Goal: Task Accomplishment & Management: Complete application form

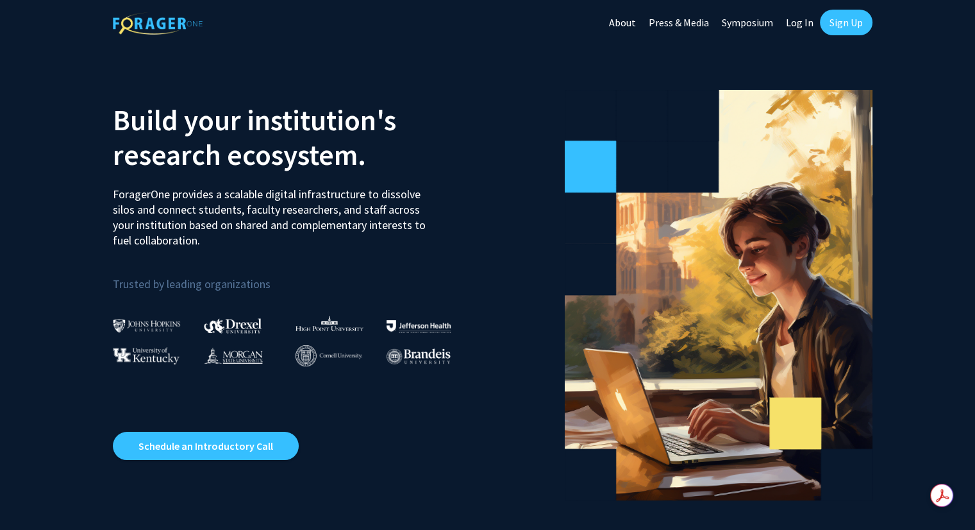
click at [835, 24] on link "Sign Up" at bounding box center [846, 23] width 53 height 26
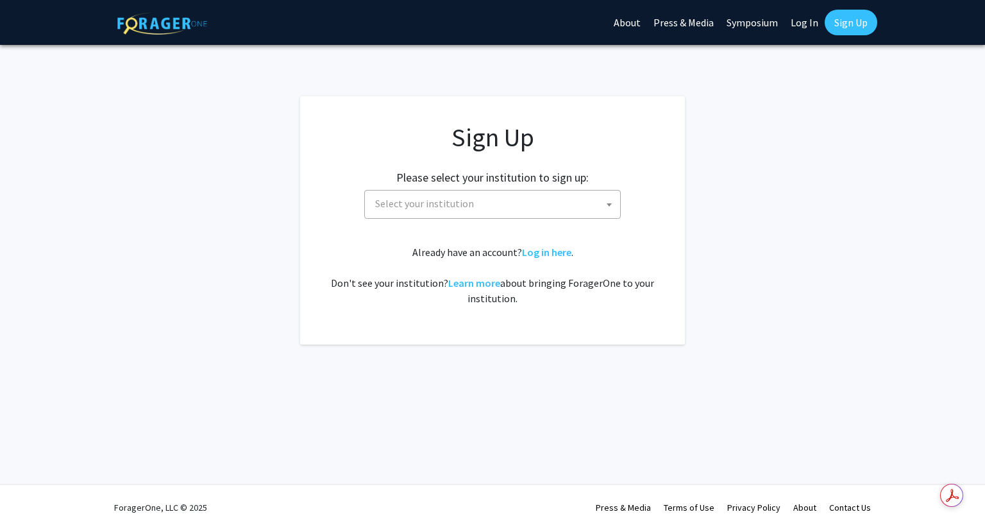
click at [590, 196] on span "Select your institution" at bounding box center [495, 203] width 250 height 26
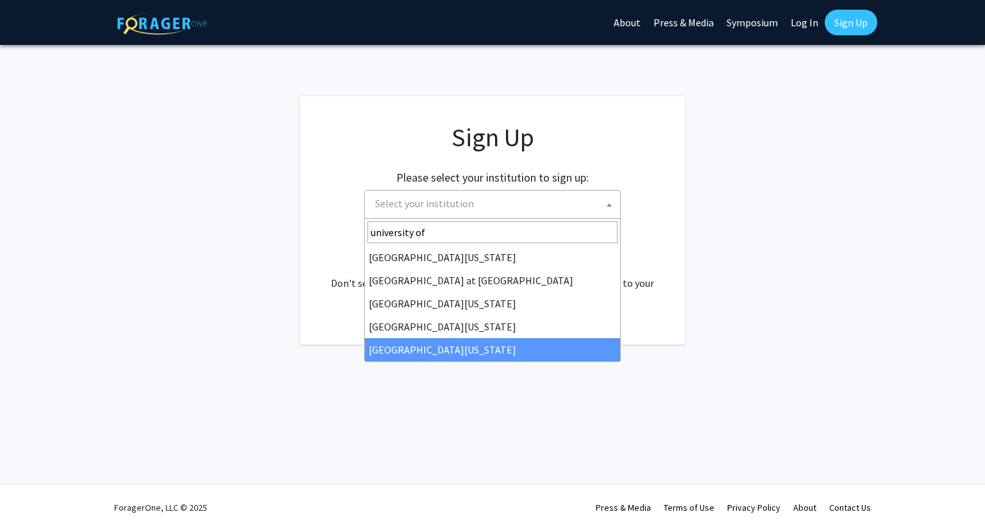
type input "university of"
select select "33"
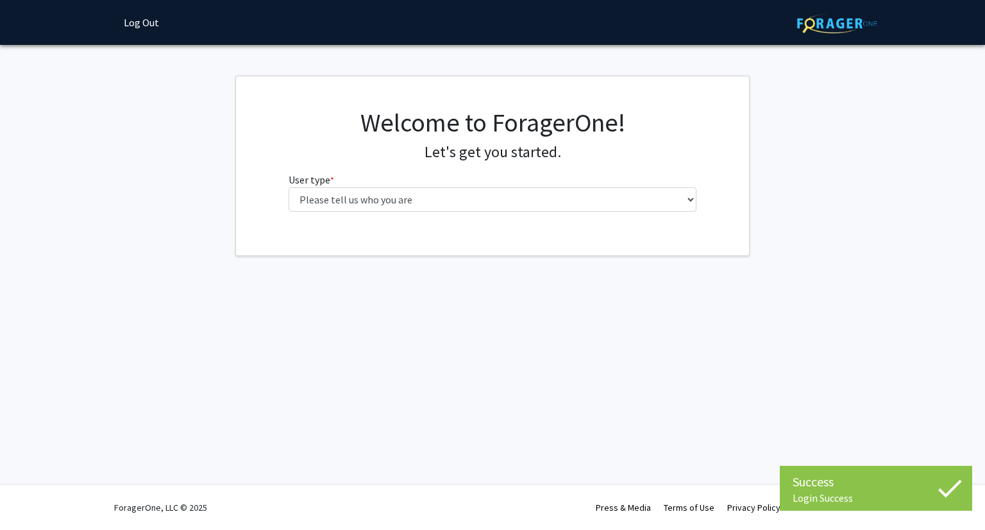
click at [429, 242] on div "Welcome to ForagerOne! Let's get you started. User type * required Please tell …" at bounding box center [492, 165] width 513 height 179
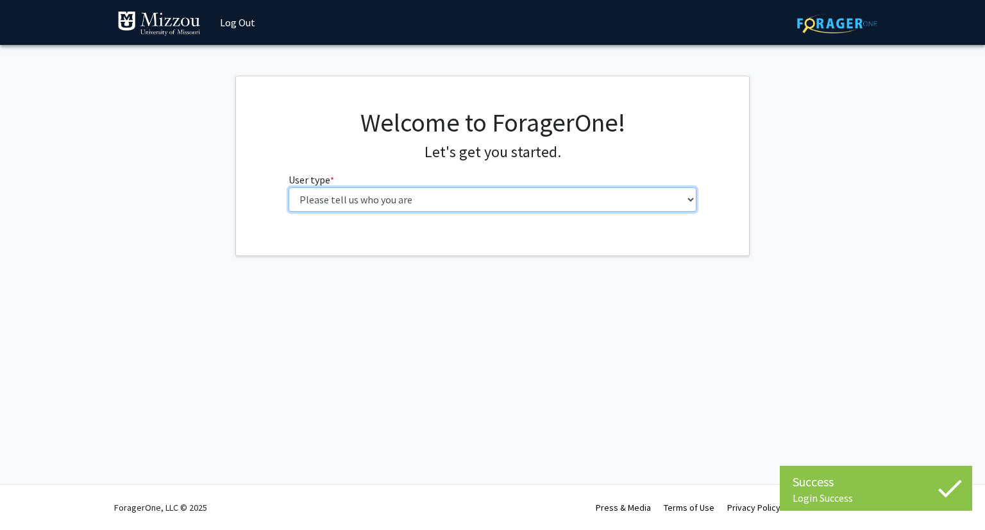
click at [358, 196] on select "Please tell us who you are Undergraduate Student Master's Student Doctoral Cand…" at bounding box center [493, 199] width 408 height 24
select select "1: undergrad"
click at [289, 187] on select "Please tell us who you are Undergraduate Student Master's Student Doctoral Cand…" at bounding box center [493, 199] width 408 height 24
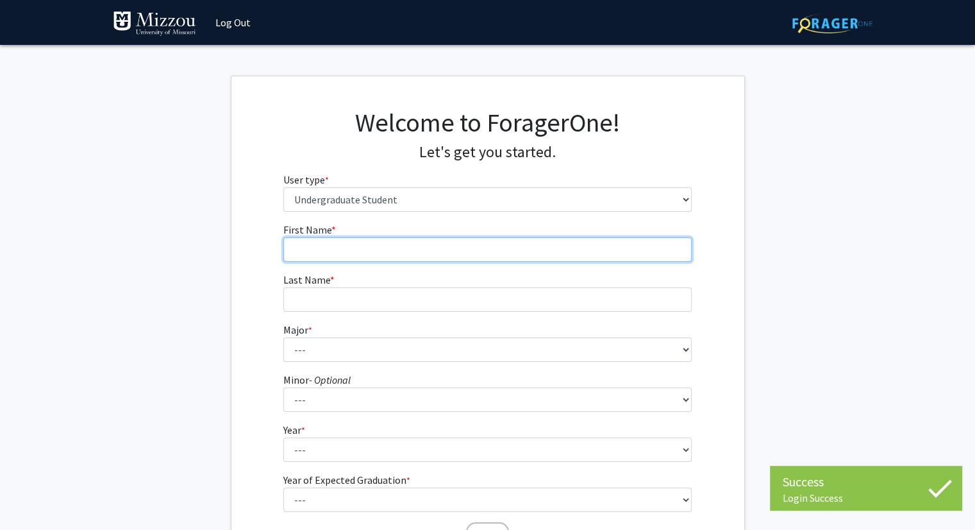
click at [388, 248] on input "First Name * required" at bounding box center [487, 249] width 408 height 24
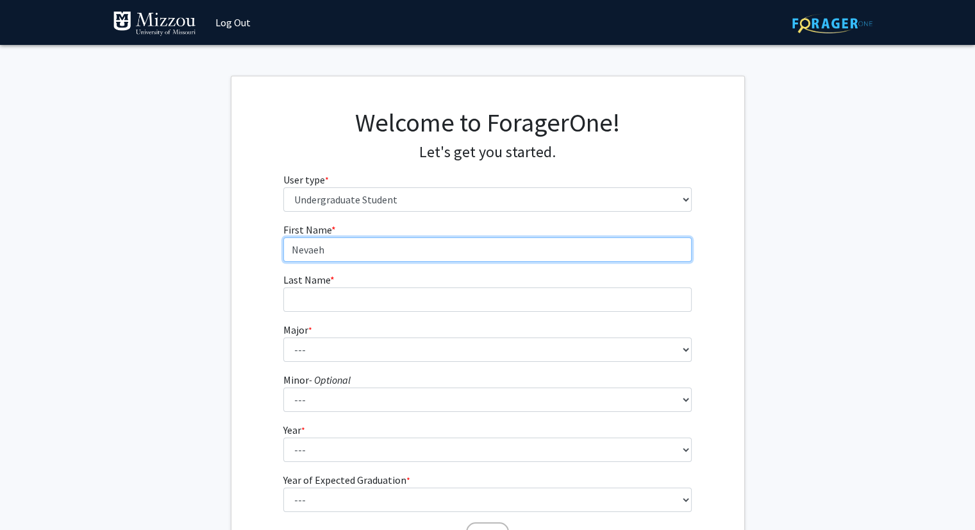
type input "Nevaeh"
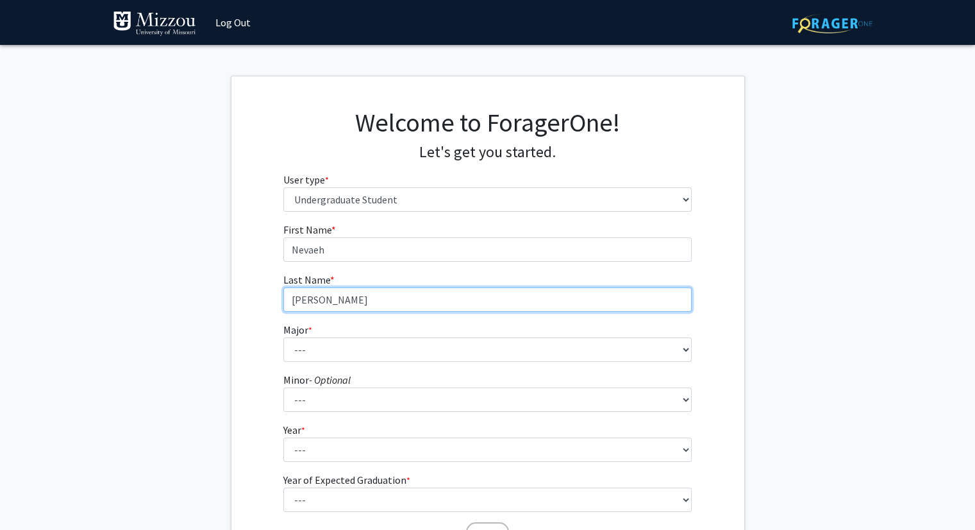
type input "Forwood"
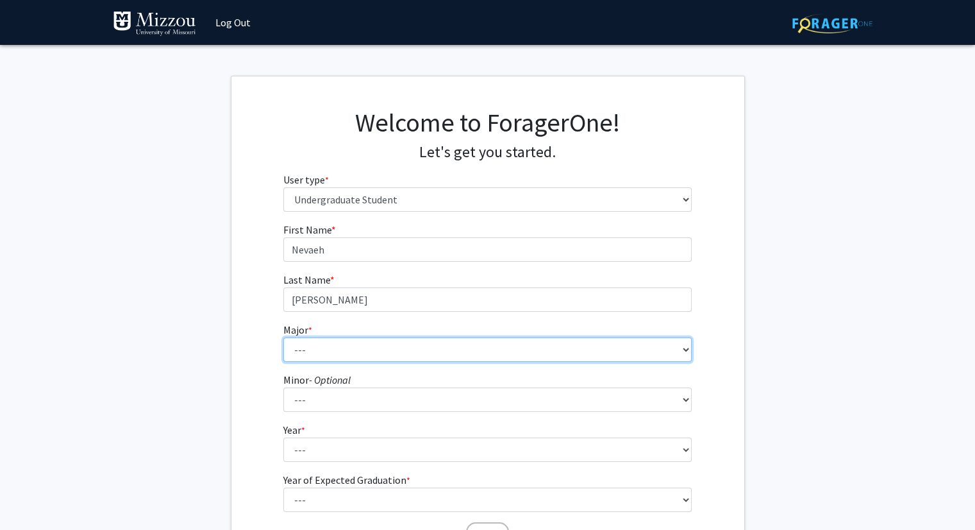
click at [341, 349] on select "--- Agribusiness Management Agricultural Education Agricultural Education: Comm…" at bounding box center [487, 349] width 408 height 24
select select "134: 2627"
click at [283, 337] on select "--- Agribusiness Management Agricultural Education Agricultural Education: Comm…" at bounding box center [487, 349] width 408 height 24
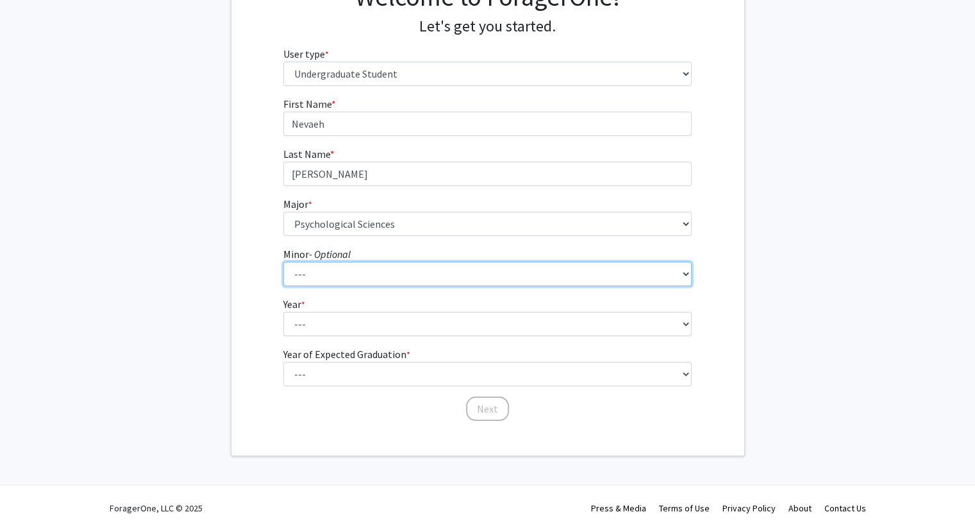
click at [360, 275] on select "--- Accountancy Aerospace Engineering Aerospace Studies Agribusiness Management…" at bounding box center [487, 274] width 408 height 24
select select "18: 1974"
click at [283, 262] on select "--- Accountancy Aerospace Engineering Aerospace Studies Agribusiness Management…" at bounding box center [487, 274] width 408 height 24
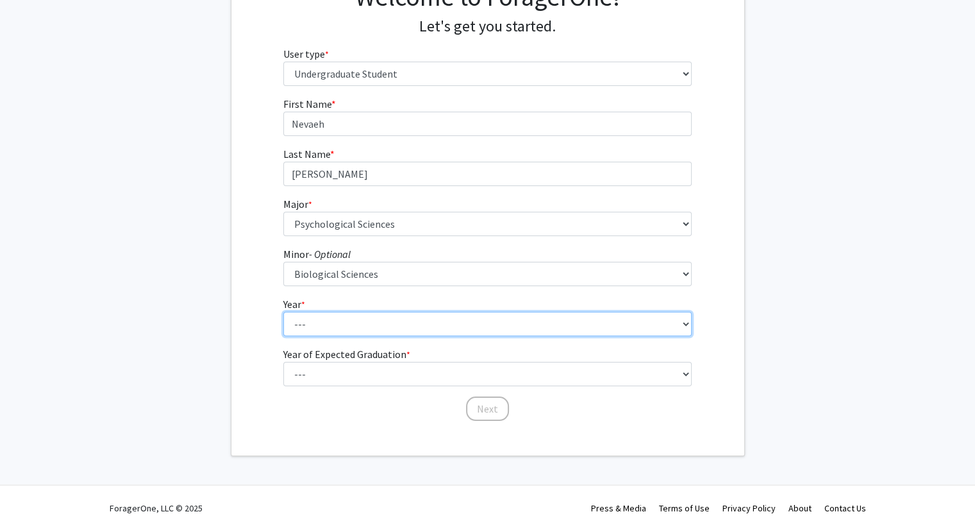
click at [346, 331] on select "--- First-year Sophomore Junior Senior Postbaccalaureate Certificate" at bounding box center [487, 324] width 408 height 24
select select "1: first-year"
click at [283, 312] on select "--- First-year Sophomore Junior Senior Postbaccalaureate Certificate" at bounding box center [487, 324] width 408 height 24
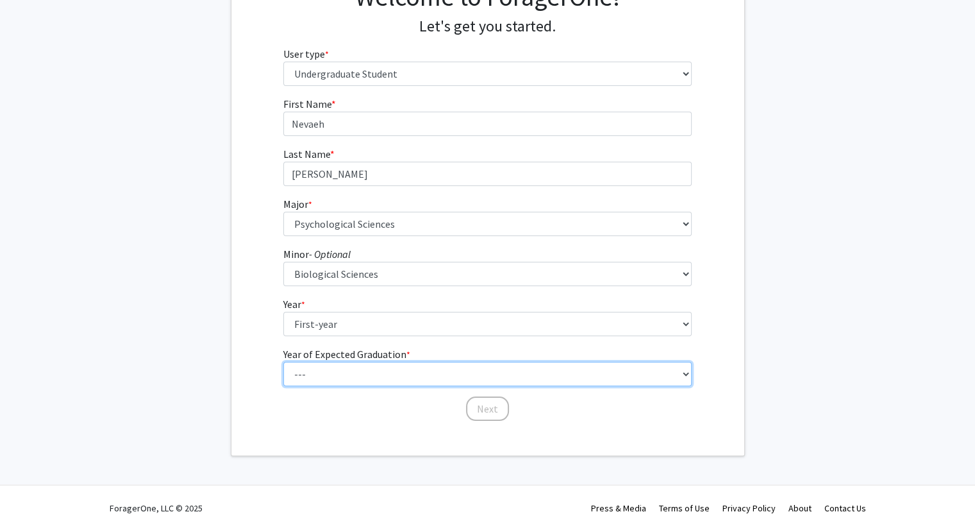
click at [366, 367] on select "--- 2025 2026 2027 2028 2029 2030 2031 2032 2033 2034" at bounding box center [487, 374] width 408 height 24
select select "5: 2029"
click at [283, 362] on select "--- 2025 2026 2027 2028 2029 2030 2031 2032 2033 2034" at bounding box center [487, 374] width 408 height 24
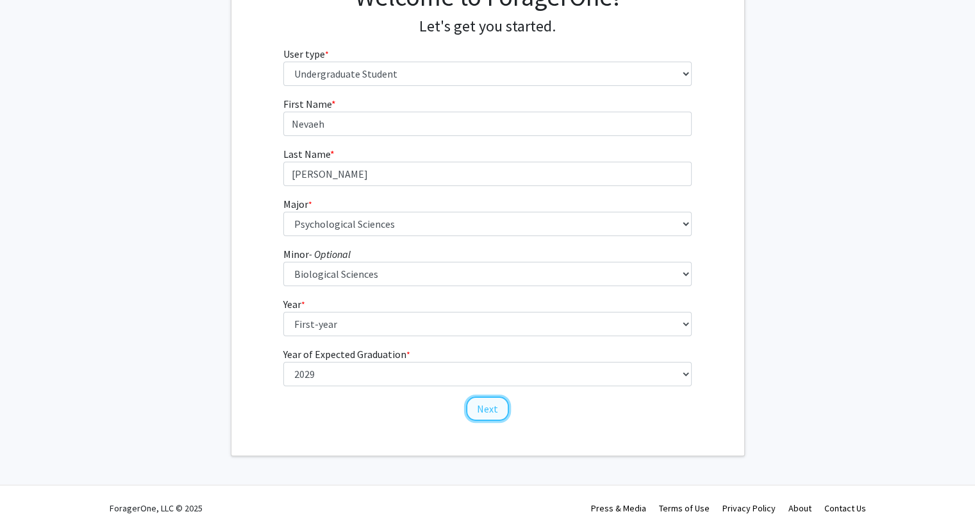
click at [487, 401] on button "Next" at bounding box center [487, 408] width 43 height 24
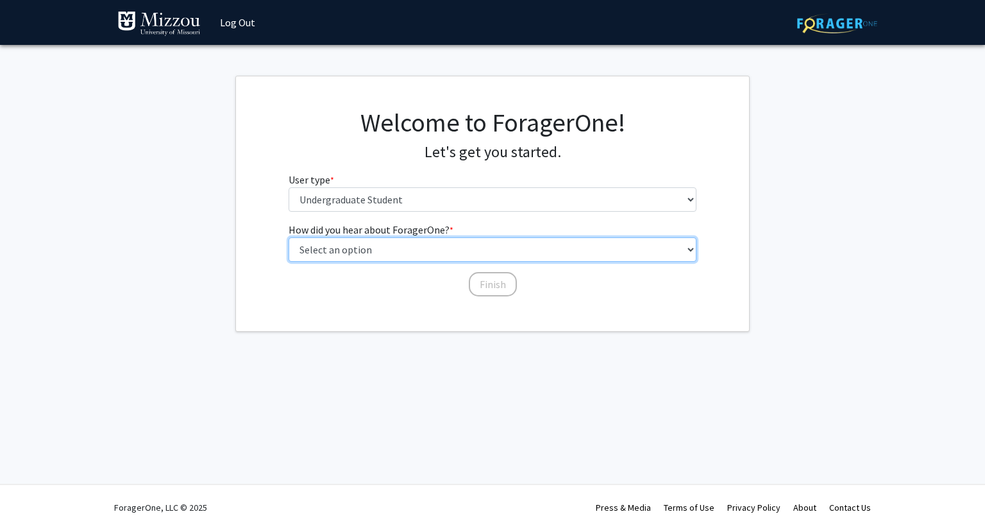
click at [398, 244] on select "Select an option Peer/student recommendation Faculty/staff recommendation Unive…" at bounding box center [493, 249] width 408 height 24
select select "2: faculty_recommendation"
click at [289, 237] on select "Select an option Peer/student recommendation Faculty/staff recommendation Unive…" at bounding box center [493, 249] width 408 height 24
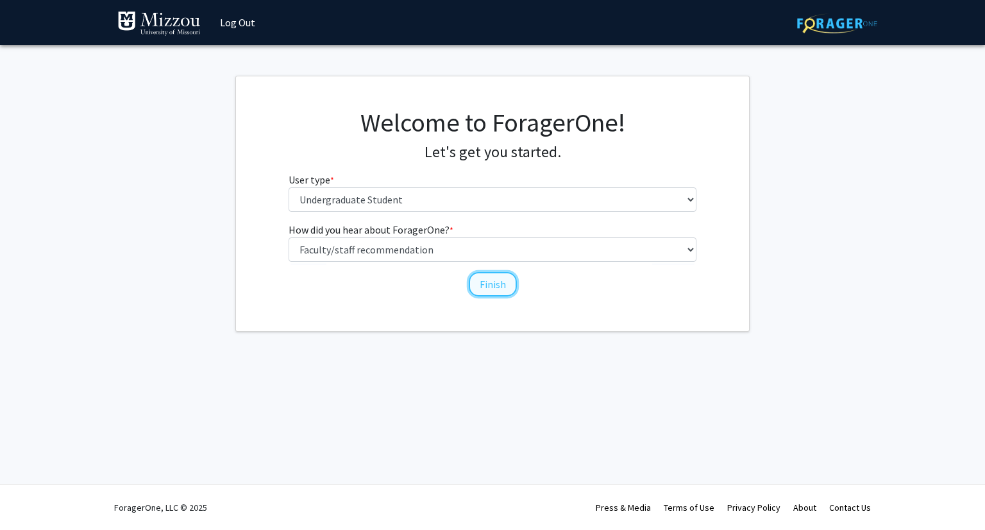
click at [487, 283] on button "Finish" at bounding box center [493, 284] width 48 height 24
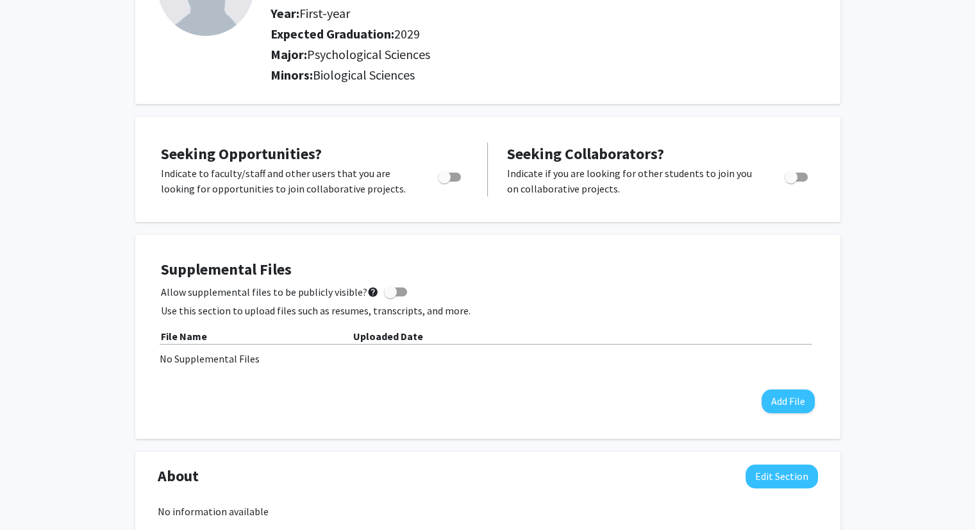
scroll to position [140, 0]
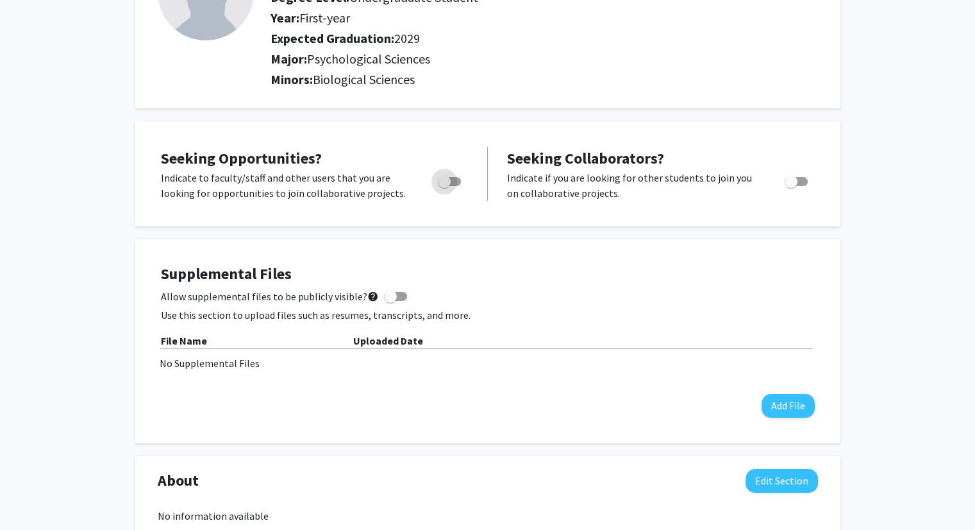
click at [442, 183] on span "Toggle" at bounding box center [444, 181] width 13 height 13
click at [444, 186] on input "Are you actively seeking opportunities?" at bounding box center [444, 186] width 1 height 1
checkbox input "true"
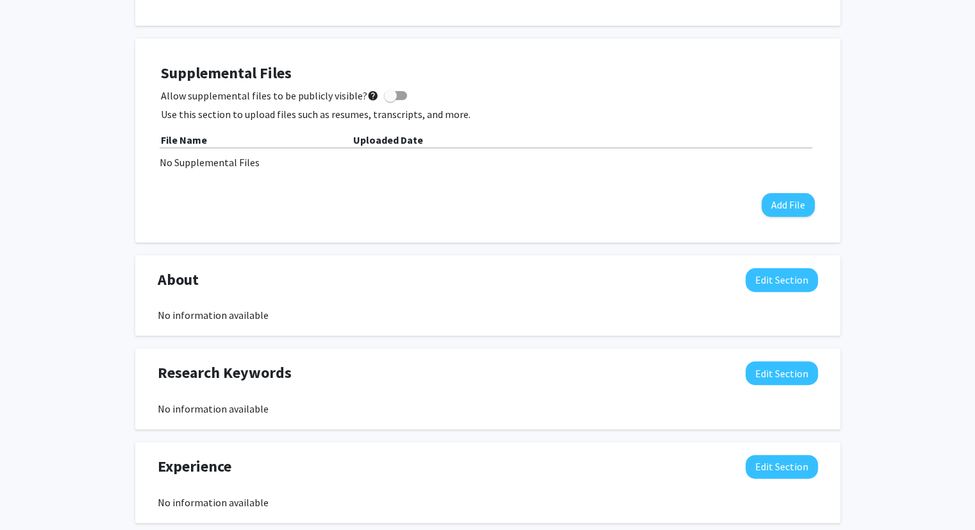
scroll to position [346, 0]
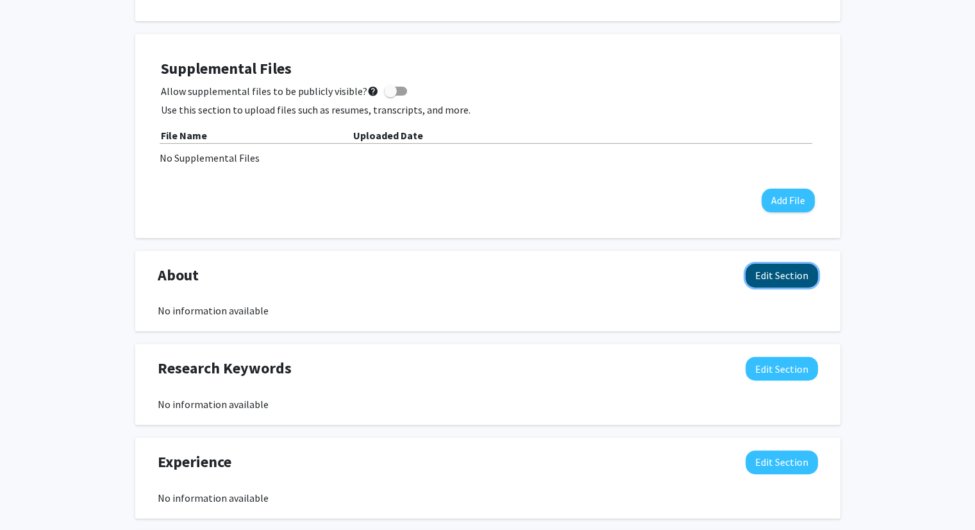
click at [774, 264] on button "Edit Section" at bounding box center [782, 276] width 72 height 24
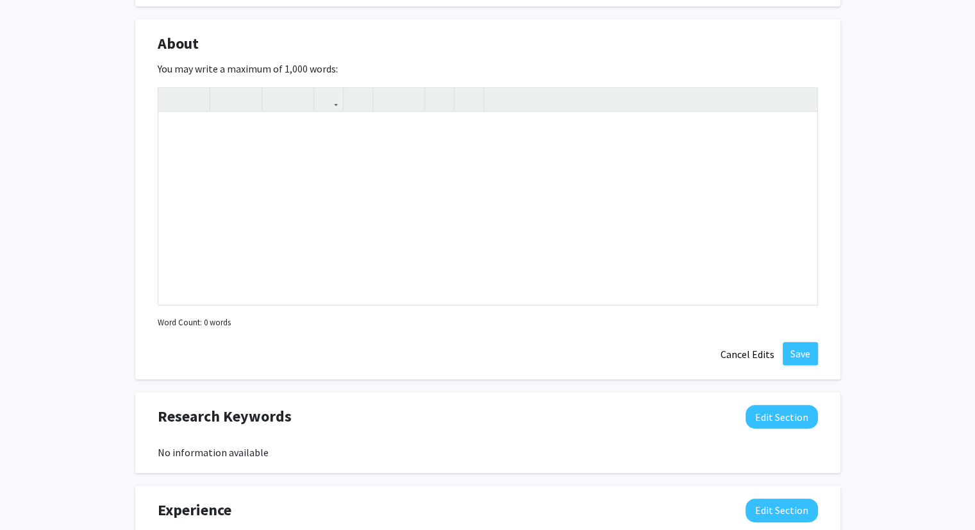
scroll to position [582, 0]
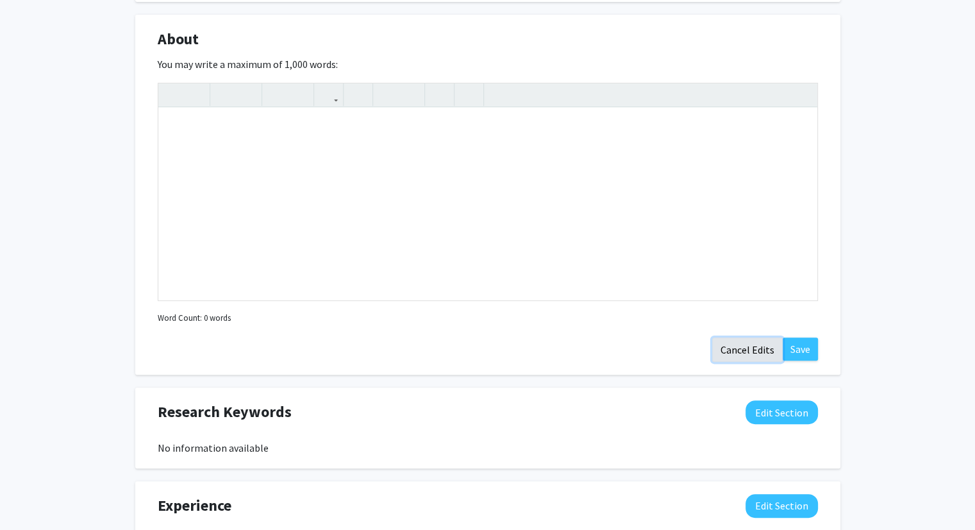
click at [731, 347] on button "Cancel Edits" at bounding box center [747, 349] width 71 height 24
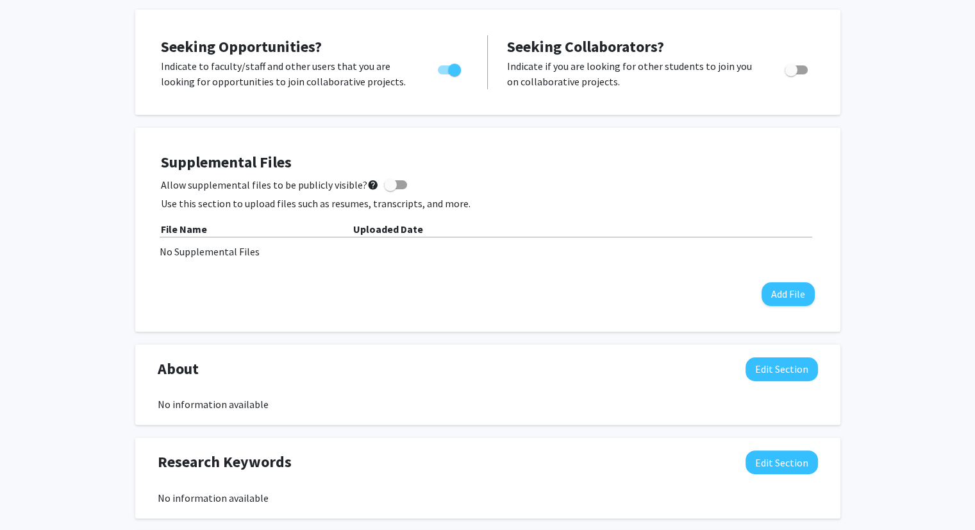
scroll to position [247, 0]
